Goal: Task Accomplishment & Management: Use online tool/utility

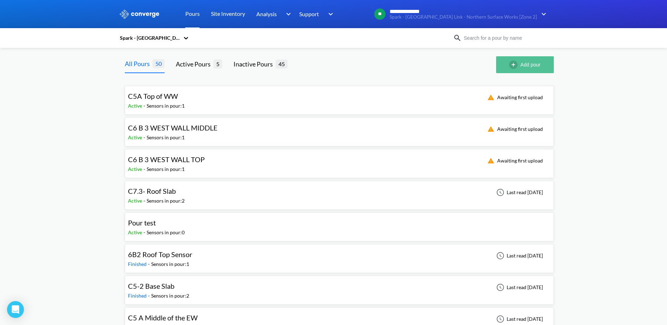
click at [521, 67] on button "Add pour" at bounding box center [525, 64] width 58 height 17
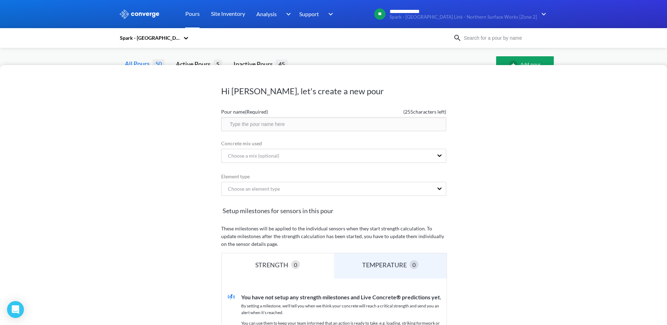
click at [246, 125] on input "text" at bounding box center [333, 124] width 225 height 14
type input "Culvert 8 Roof Pour 1"
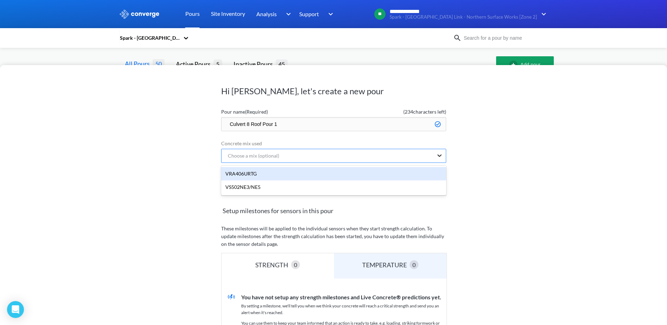
click at [437, 158] on icon at bounding box center [439, 155] width 7 height 7
click at [277, 176] on div "VRA406URTG" at bounding box center [333, 173] width 225 height 13
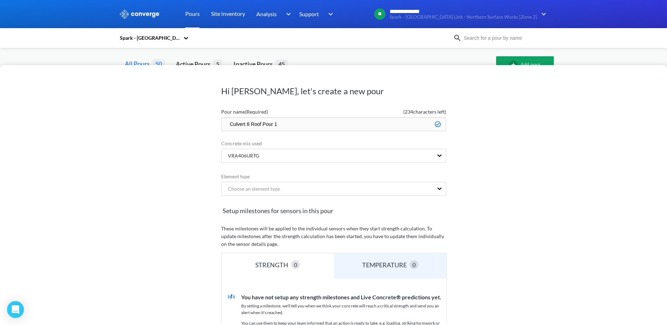
click at [276, 197] on div "Choose an element type" at bounding box center [333, 189] width 225 height 15
click at [274, 191] on div "Choose an element type" at bounding box center [251, 189] width 58 height 8
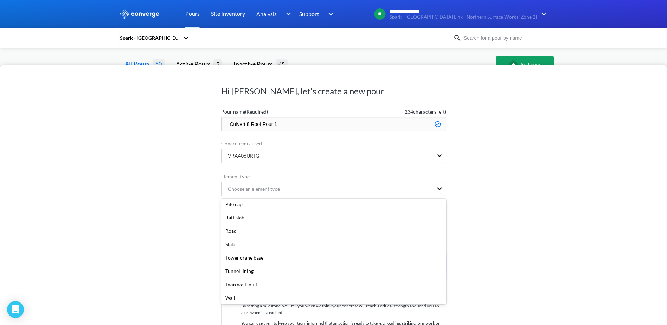
scroll to position [164, 0]
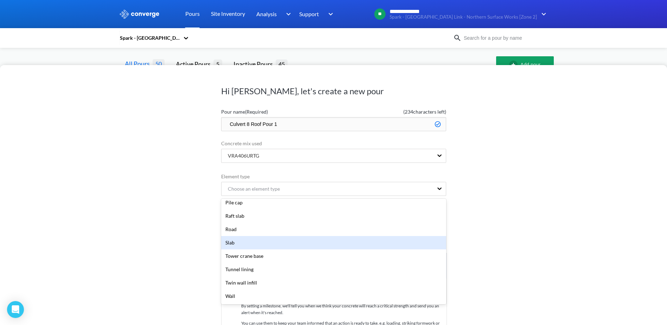
click at [243, 242] on div "Slab" at bounding box center [333, 242] width 225 height 13
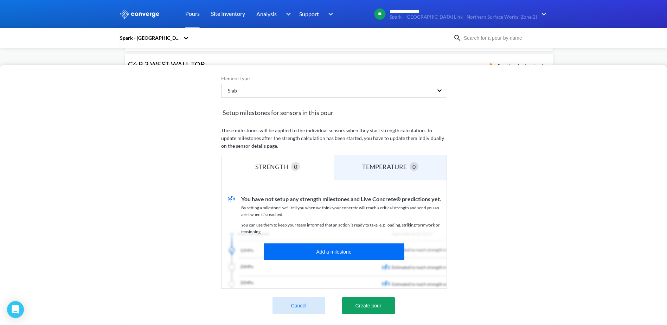
scroll to position [106, 0]
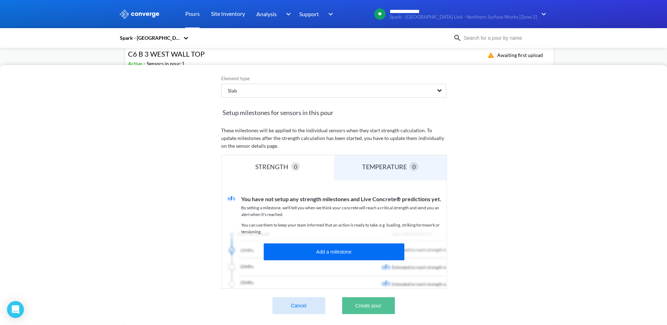
click at [376, 305] on button "Create pour" at bounding box center [368, 305] width 53 height 17
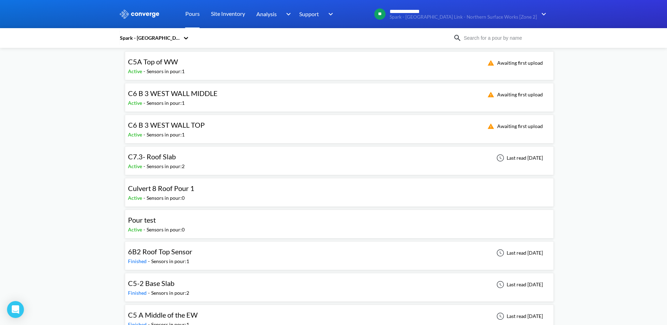
scroll to position [0, 0]
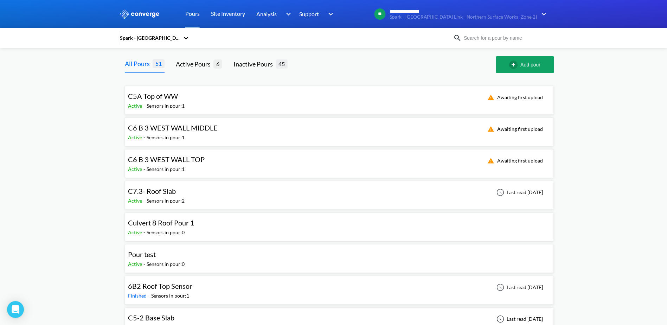
click at [209, 230] on div "Culvert 8 Roof Pour 1 Active - Sensors in pour: 0" at bounding box center [339, 227] width 423 height 23
